Goal: Find specific page/section: Find specific page/section

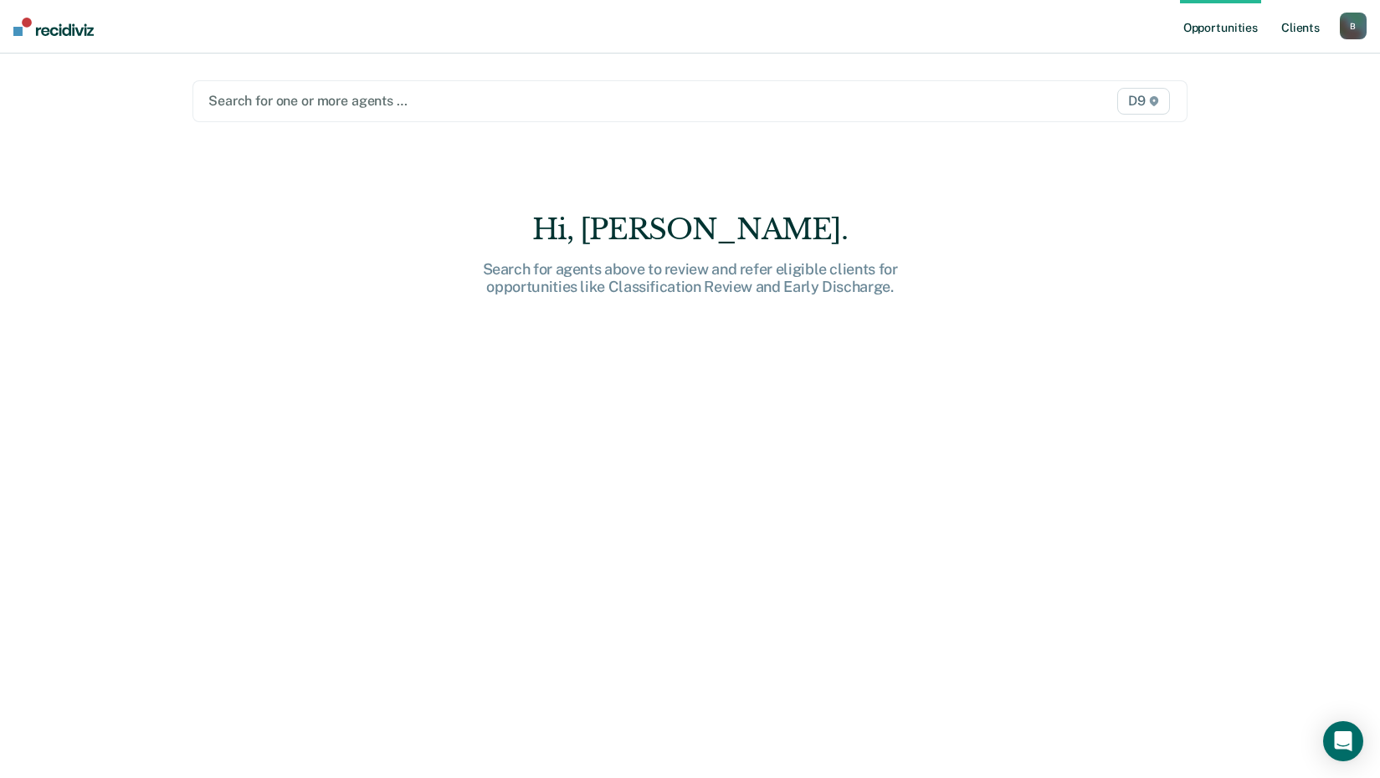
click at [1289, 28] on link "Client s" at bounding box center [1300, 27] width 45 height 54
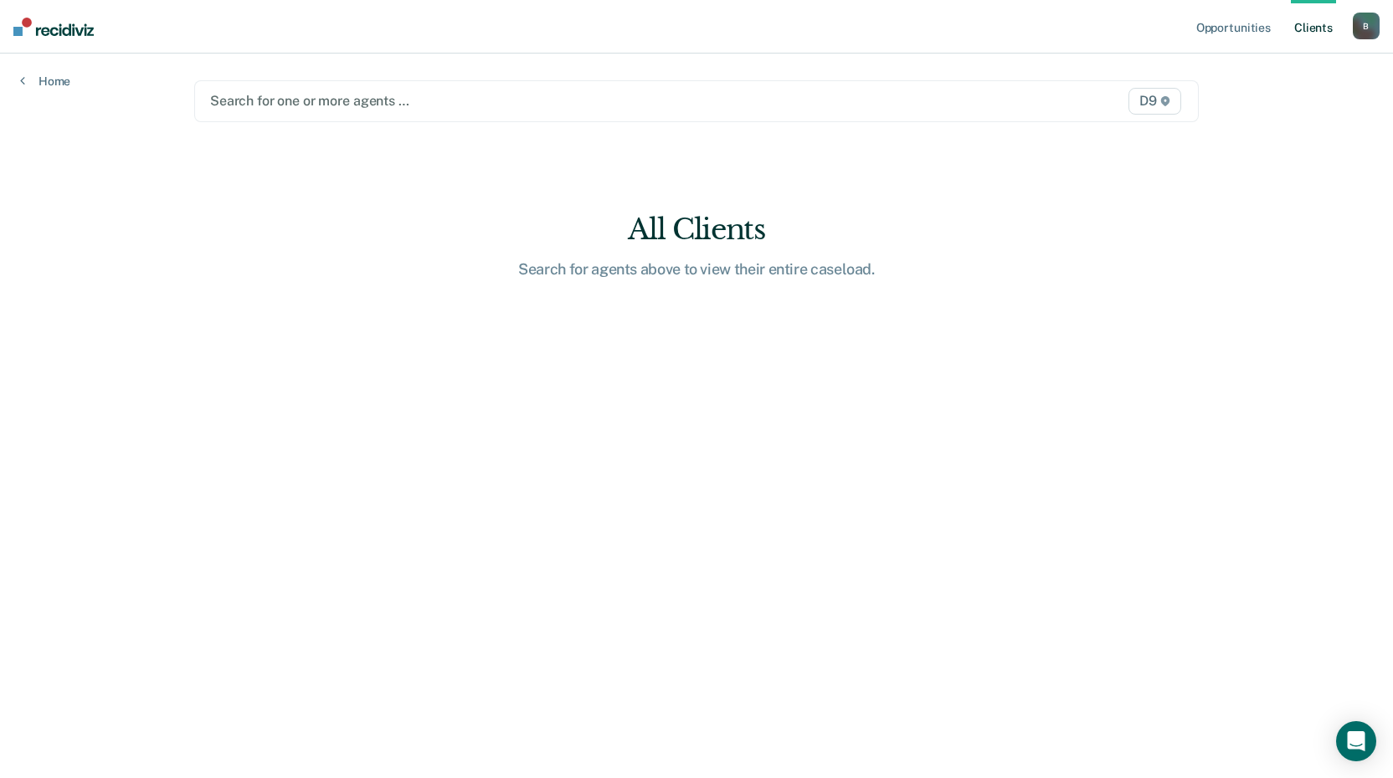
click at [1317, 28] on link "Client s" at bounding box center [1312, 27] width 45 height 54
click at [1239, 29] on link "Opportunities" at bounding box center [1233, 27] width 81 height 54
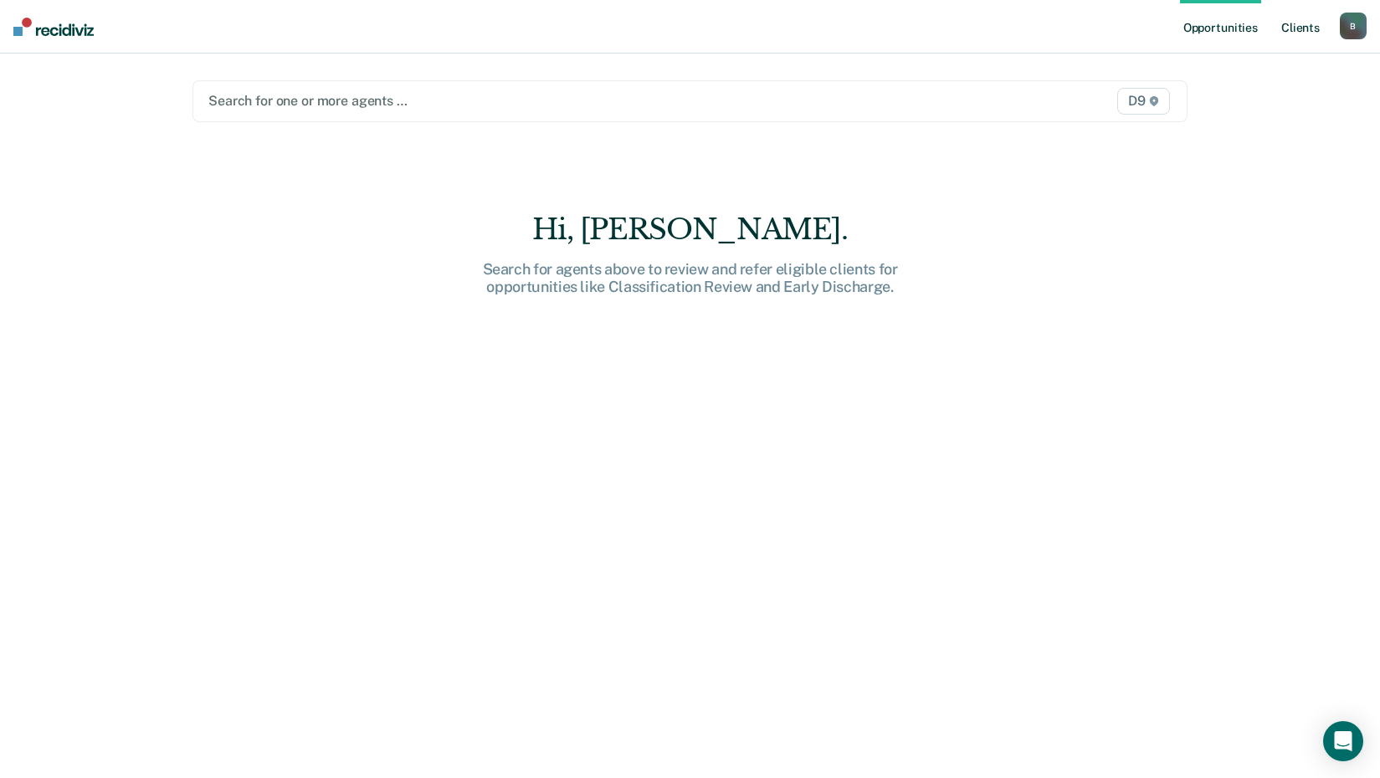
click at [1306, 33] on link "Client s" at bounding box center [1300, 27] width 45 height 54
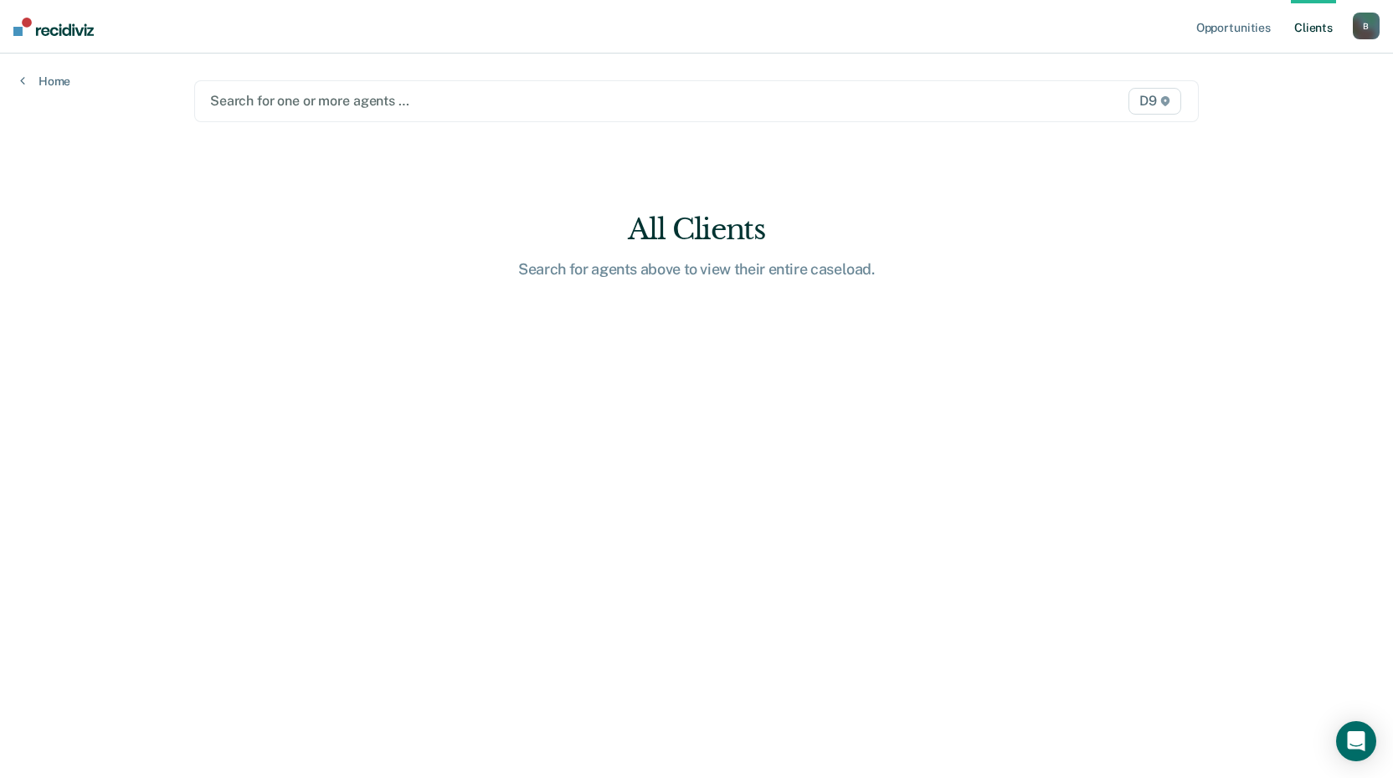
click at [1379, 28] on nav "Opportunities Client s [PERSON_NAME][EMAIL_ADDRESS][US_STATE][DOMAIN_NAME] B Pr…" at bounding box center [696, 27] width 1393 height 54
click at [1367, 23] on div "B" at bounding box center [1365, 26] width 27 height 27
click at [1272, 187] on div "Opportunities Client s [PERSON_NAME][EMAIL_ADDRESS][US_STATE][DOMAIN_NAME] B Pr…" at bounding box center [696, 389] width 1393 height 778
click at [1308, 31] on link "Client s" at bounding box center [1312, 27] width 45 height 54
click at [1243, 32] on link "Opportunities" at bounding box center [1233, 27] width 81 height 54
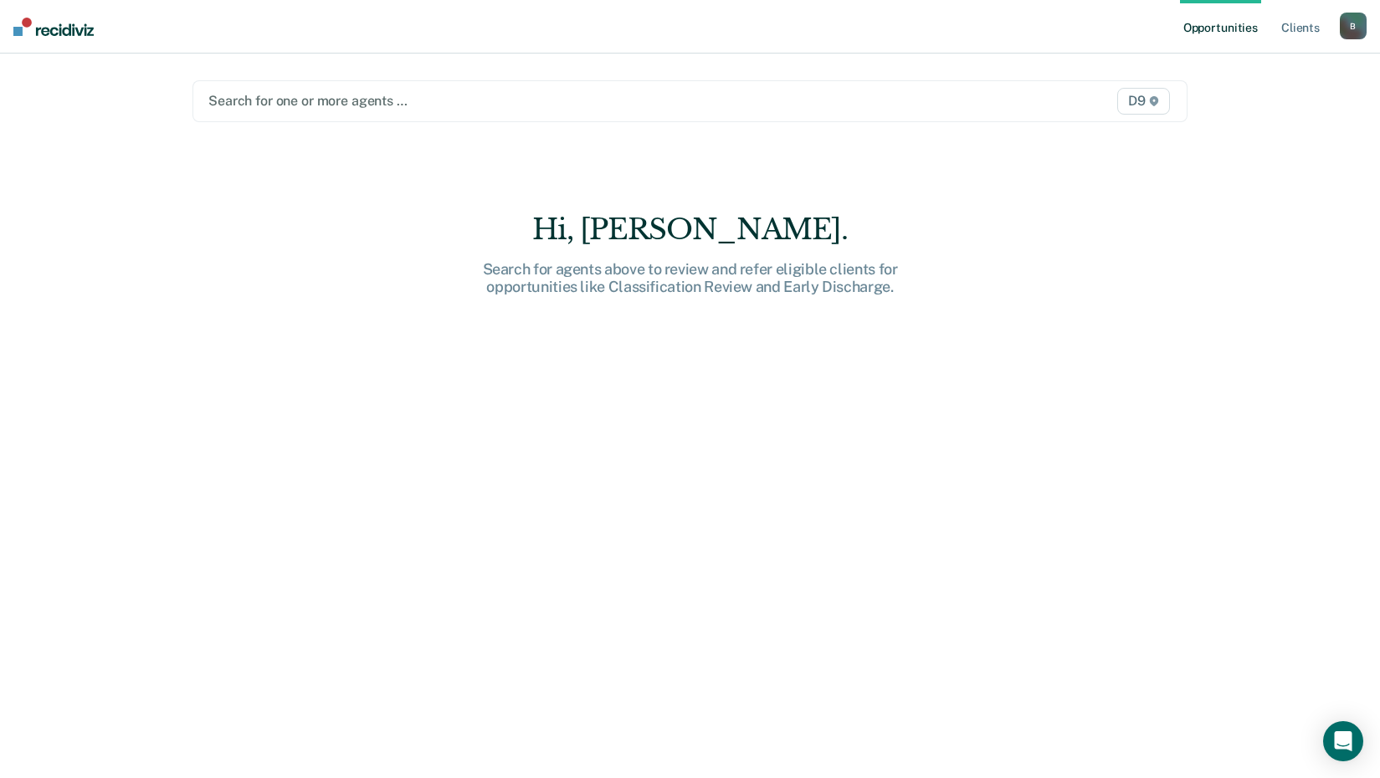
click at [419, 100] on div at bounding box center [544, 100] width 673 height 19
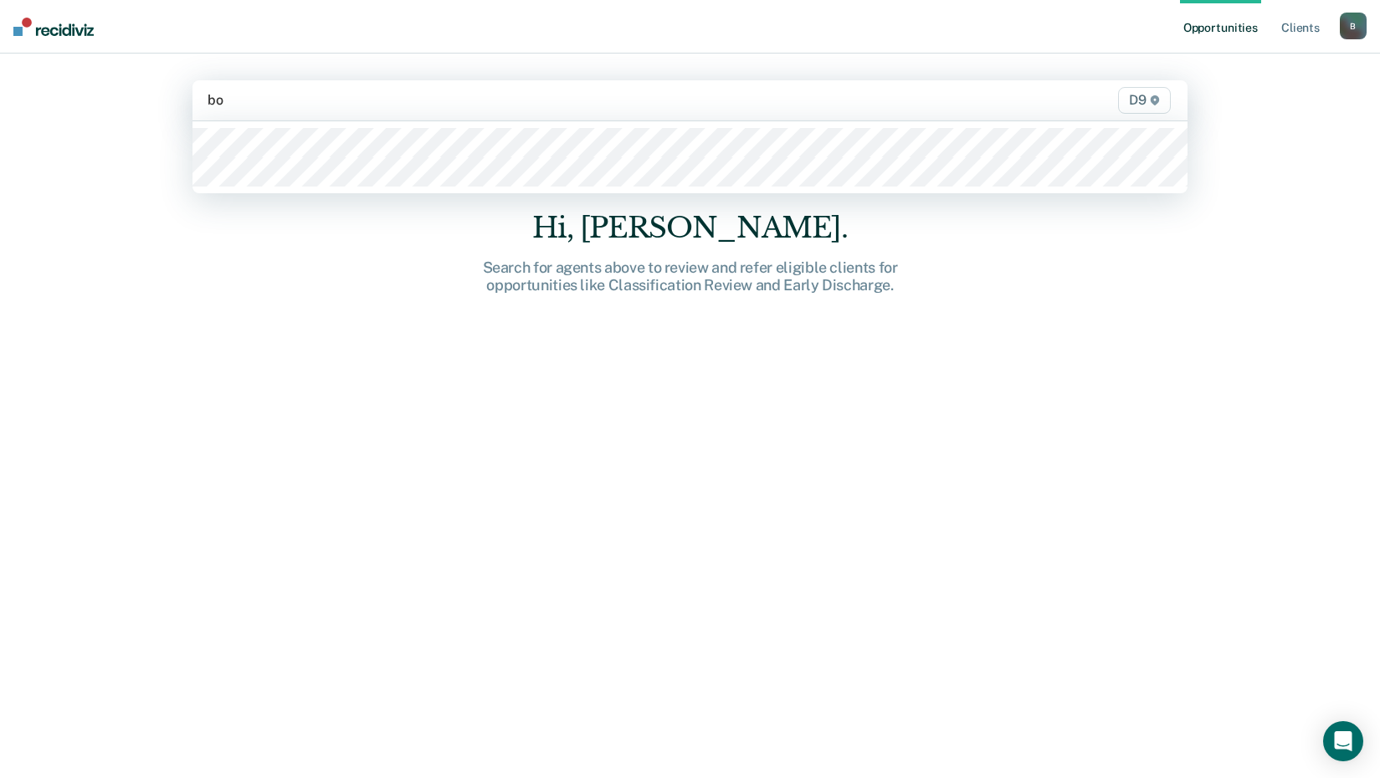
type input "boa"
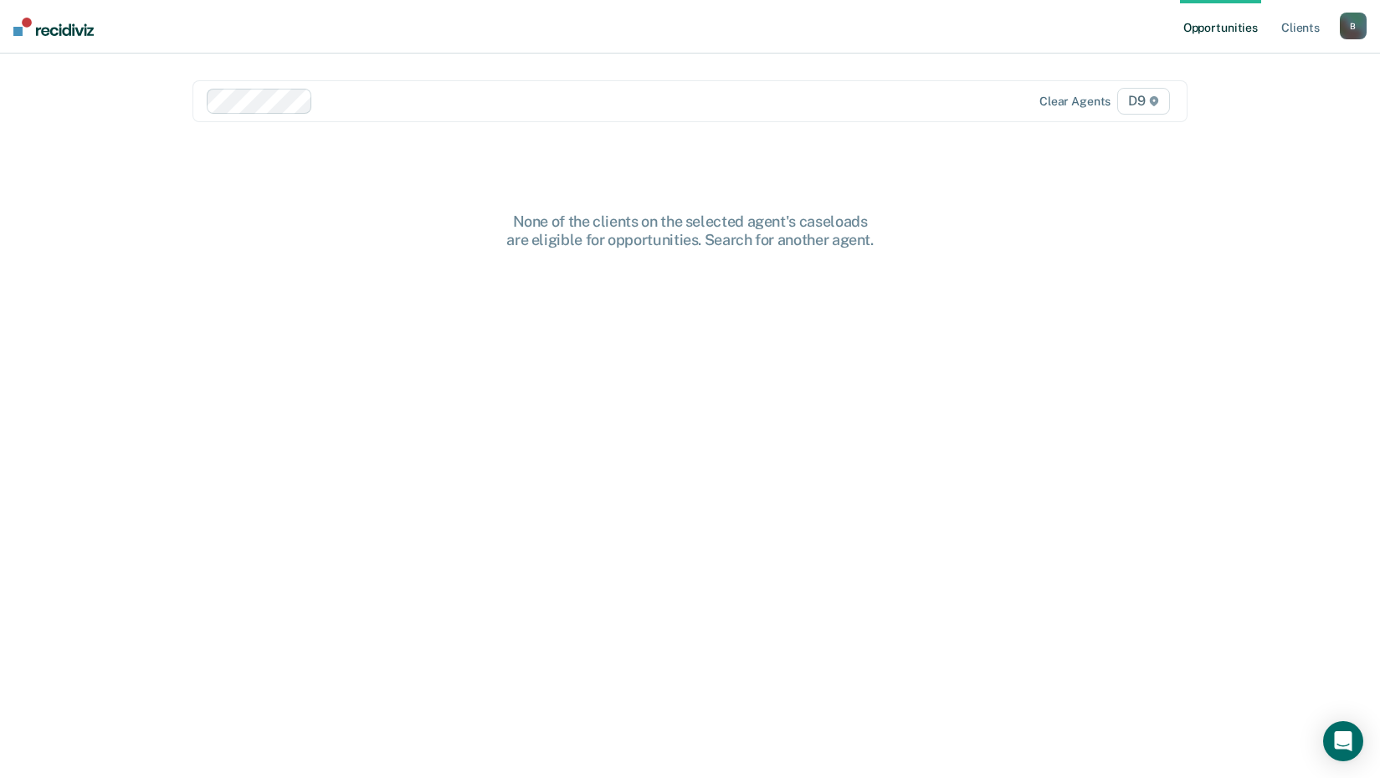
click at [1213, 31] on link "Opportunities" at bounding box center [1220, 27] width 81 height 54
click at [24, 18] on img at bounding box center [53, 27] width 80 height 18
